Goal: Task Accomplishment & Management: Complete application form

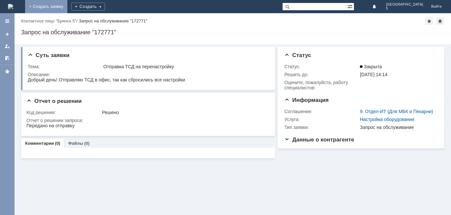
click at [67, 7] on link "+ Создать заявку" at bounding box center [46, 6] width 42 height 13
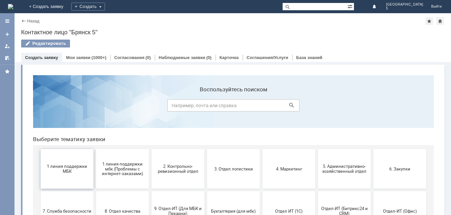
click at [70, 180] on button "1 линия поддержки МБК" at bounding box center [67, 169] width 53 height 40
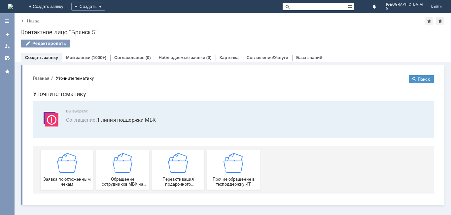
click at [70, 180] on span "Заявка по отложенным чекам" at bounding box center [67, 182] width 49 height 10
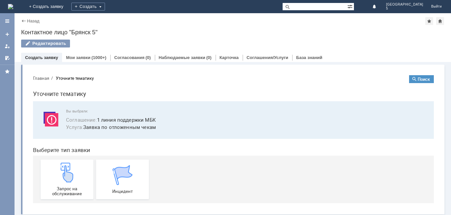
click at [70, 180] on img at bounding box center [67, 173] width 20 height 20
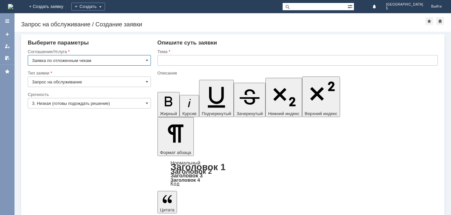
click at [185, 62] on input "text" at bounding box center [297, 60] width 280 height 11
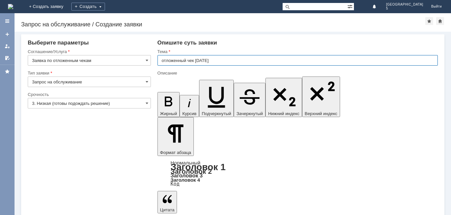
type input "отложенный чек 13.10.2025"
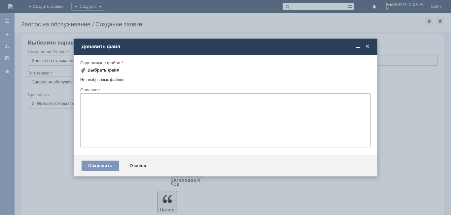
click at [83, 70] on span at bounding box center [82, 70] width 5 height 5
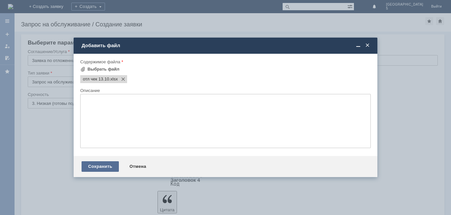
click at [110, 166] on div "Сохранить" at bounding box center [100, 166] width 37 height 11
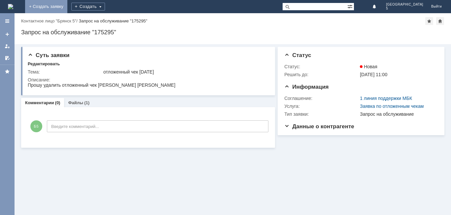
click at [67, 7] on link "+ Создать заявку" at bounding box center [46, 6] width 42 height 13
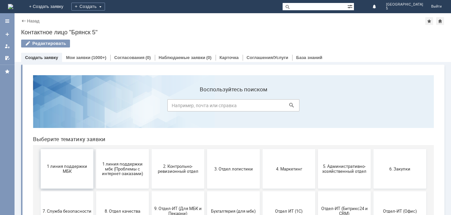
click at [76, 166] on span "1 линия поддержки МБК" at bounding box center [67, 169] width 49 height 10
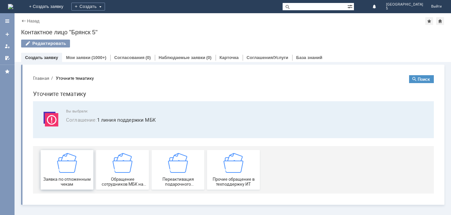
click at [74, 165] on img at bounding box center [67, 163] width 20 height 20
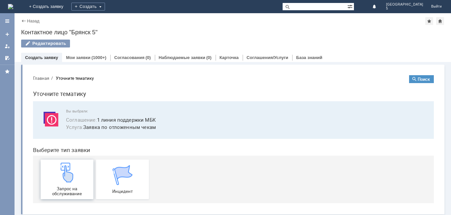
click at [68, 178] on img at bounding box center [67, 173] width 20 height 20
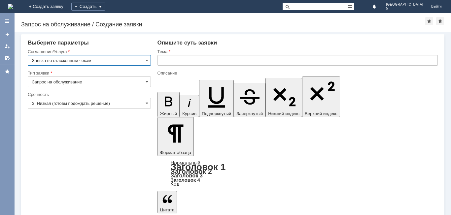
click at [170, 59] on input "text" at bounding box center [297, 60] width 280 height 11
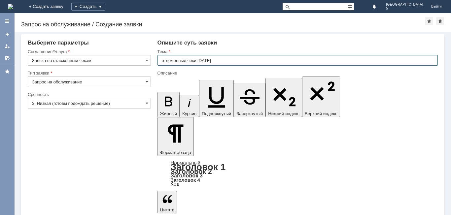
type input "отложенные чеки [DATE]"
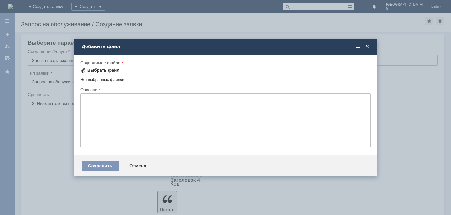
click at [84, 69] on span at bounding box center [82, 70] width 5 height 5
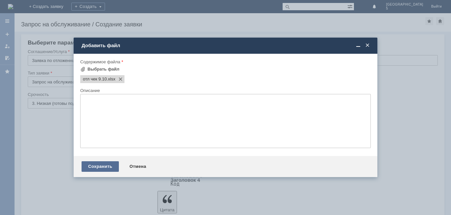
click at [103, 169] on div "Сохранить" at bounding box center [100, 166] width 37 height 11
